Goal: Find specific fact: Find contact information

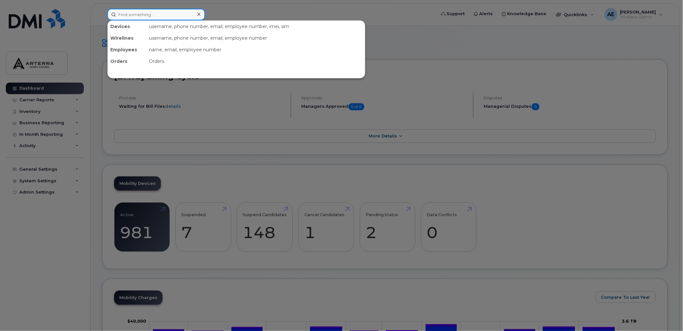
click at [191, 13] on input at bounding box center [156, 15] width 98 height 12
paste input "416-700-7367"
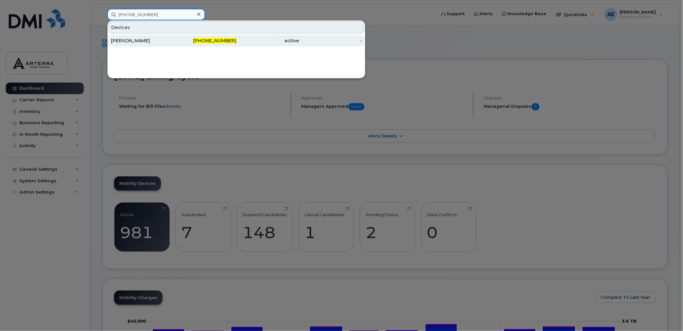
type input "416-700-7367"
click at [134, 40] on div "[PERSON_NAME]" at bounding box center [142, 40] width 63 height 6
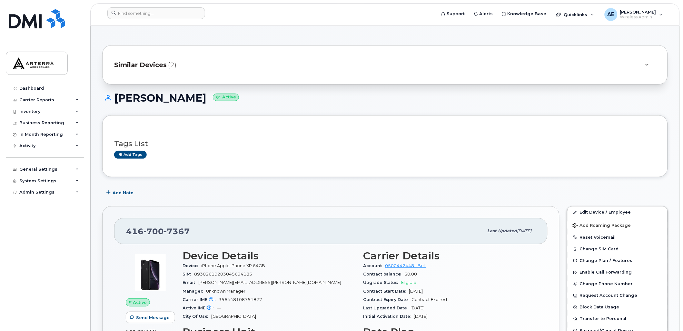
click at [646, 62] on div at bounding box center [647, 65] width 8 height 8
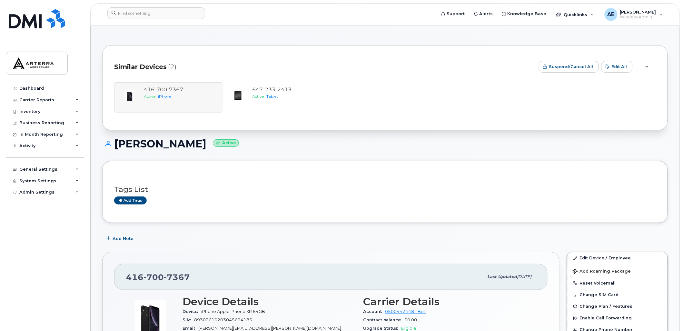
click at [646, 62] on div at bounding box center [647, 66] width 18 height 19
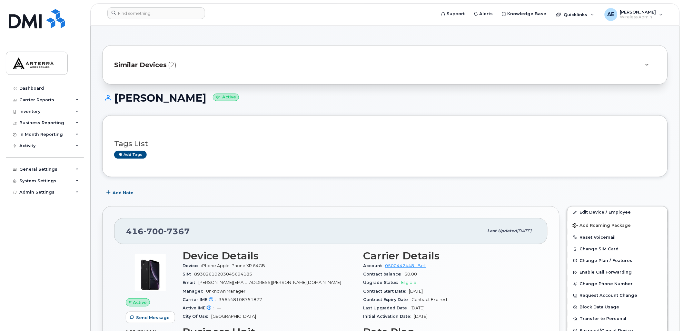
drag, startPoint x: 115, startPoint y: 95, endPoint x: 190, endPoint y: 95, distance: 75.1
click at [190, 95] on h1 "[PERSON_NAME] Active" at bounding box center [384, 97] width 565 height 11
drag, startPoint x: 190, startPoint y: 95, endPoint x: 186, endPoint y: 96, distance: 3.9
copy h1 "[PERSON_NAME]"
